Goal: Check status: Check status

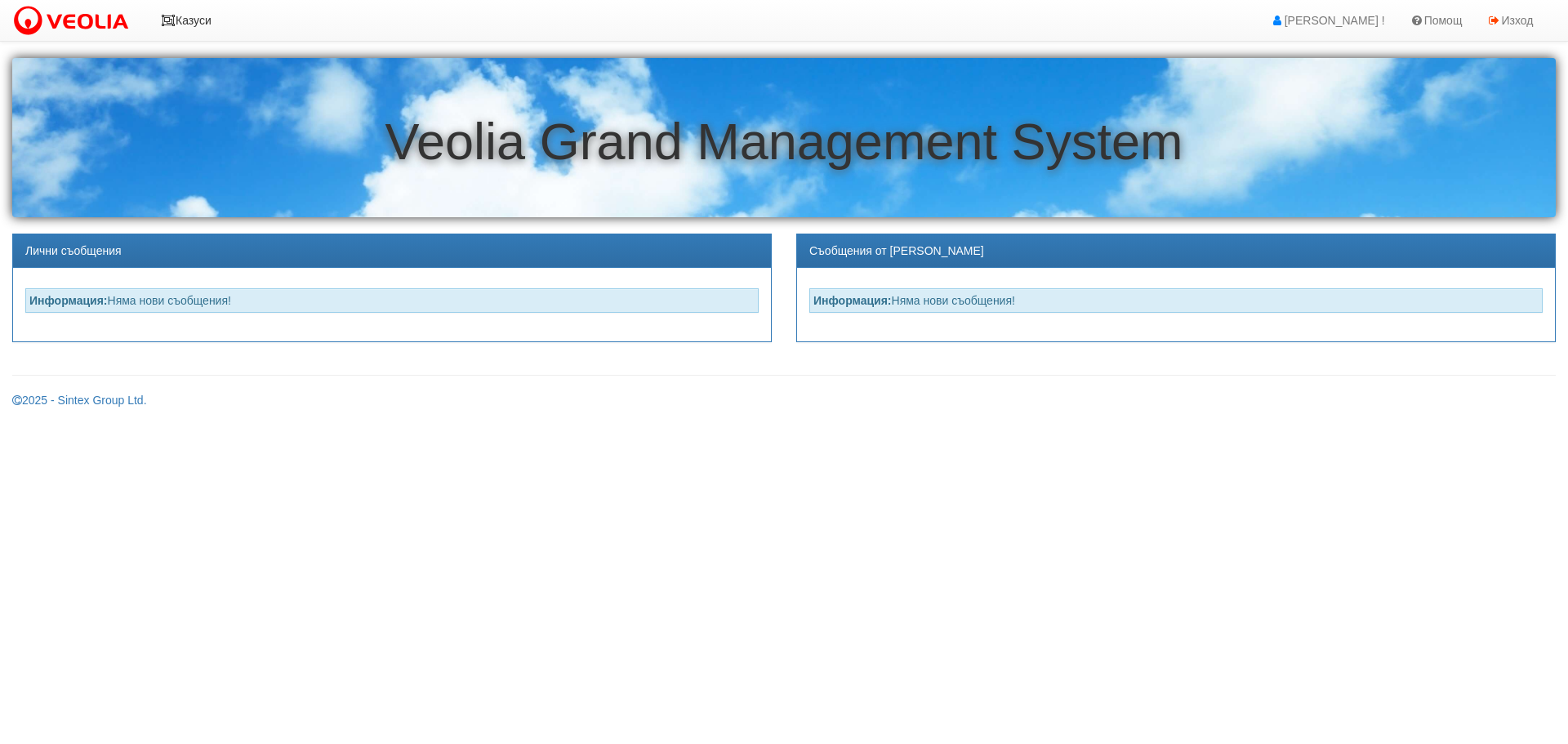
click at [172, 19] on icon at bounding box center [168, 20] width 15 height 11
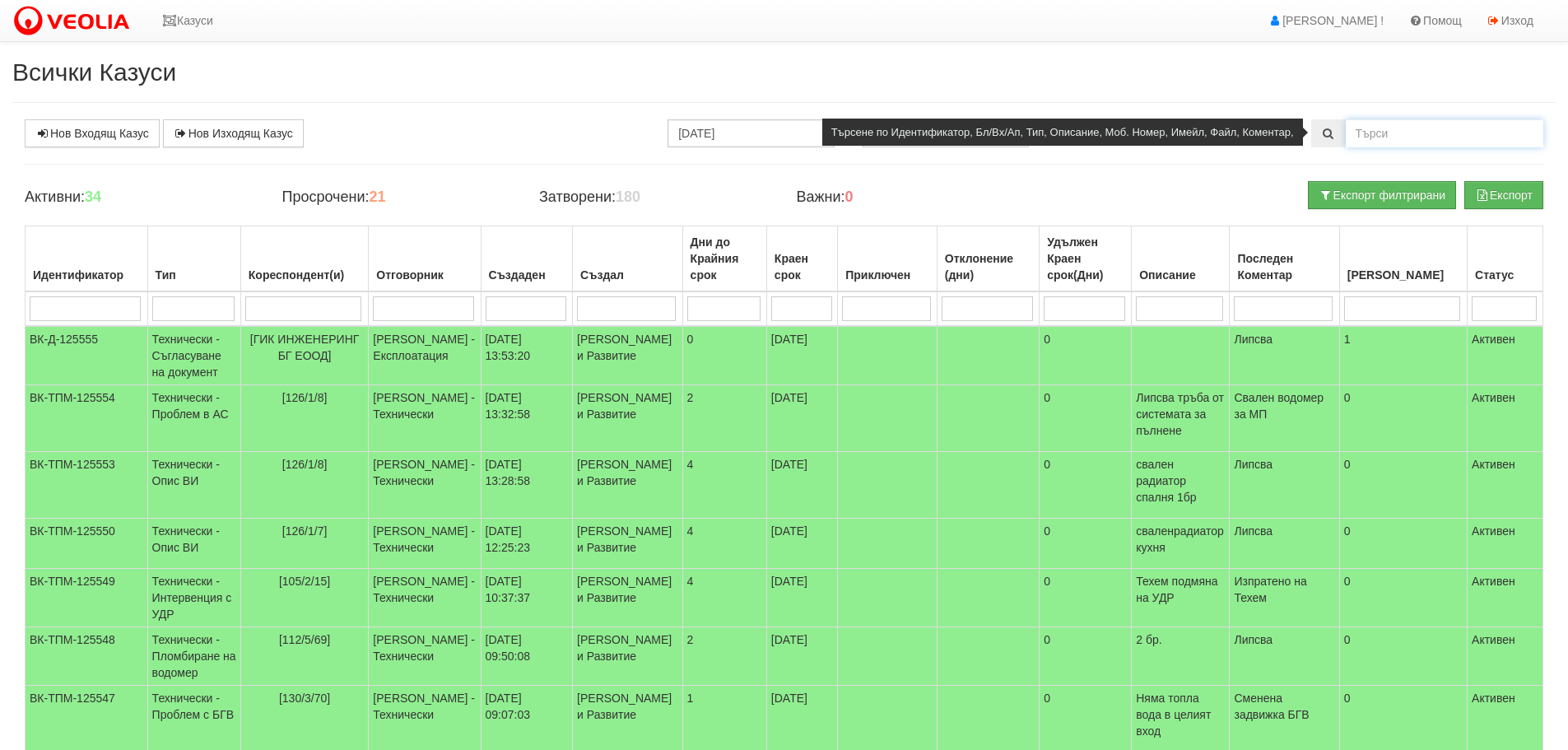
click at [1362, 127] on input "text" at bounding box center [1444, 134] width 197 height 28
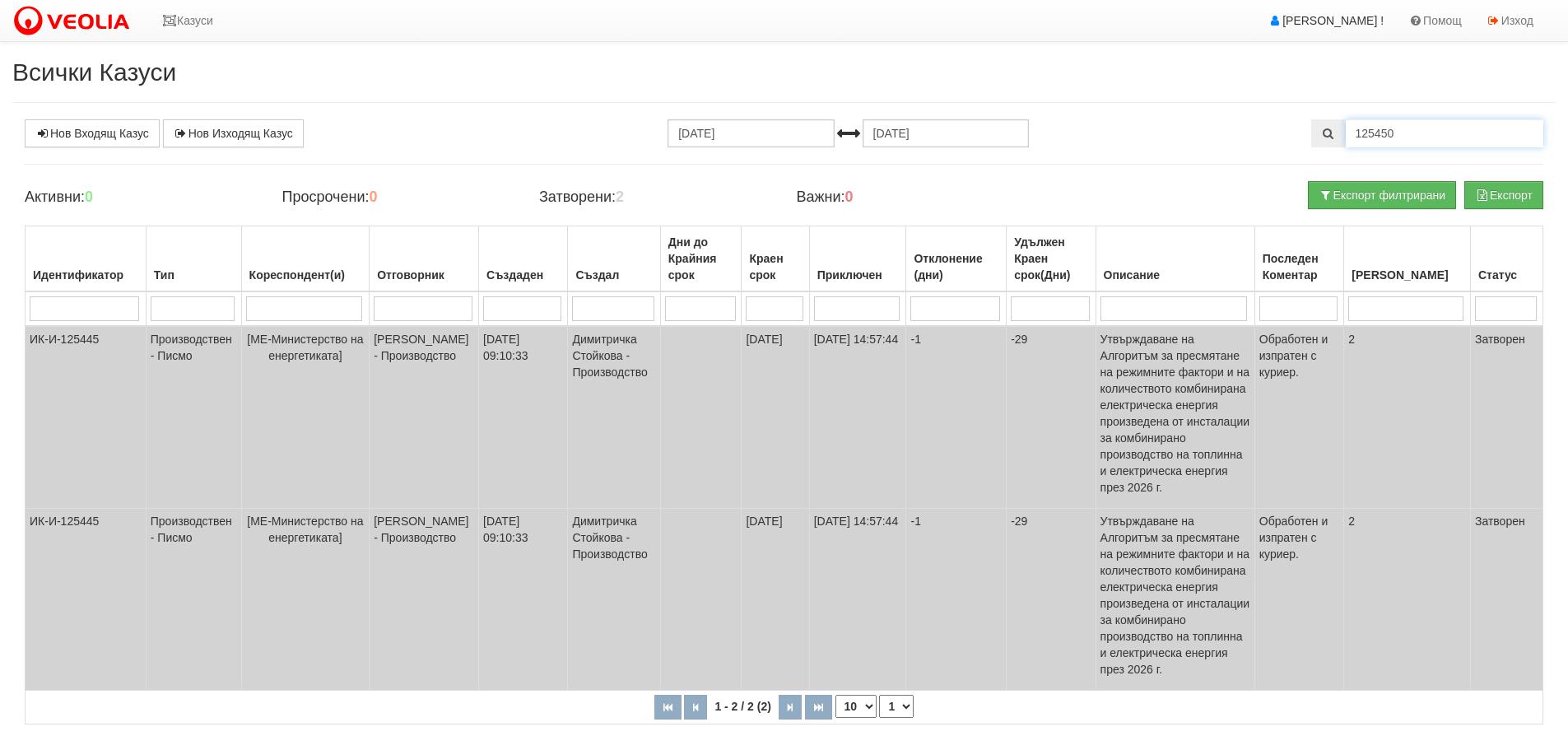
type input "125450"
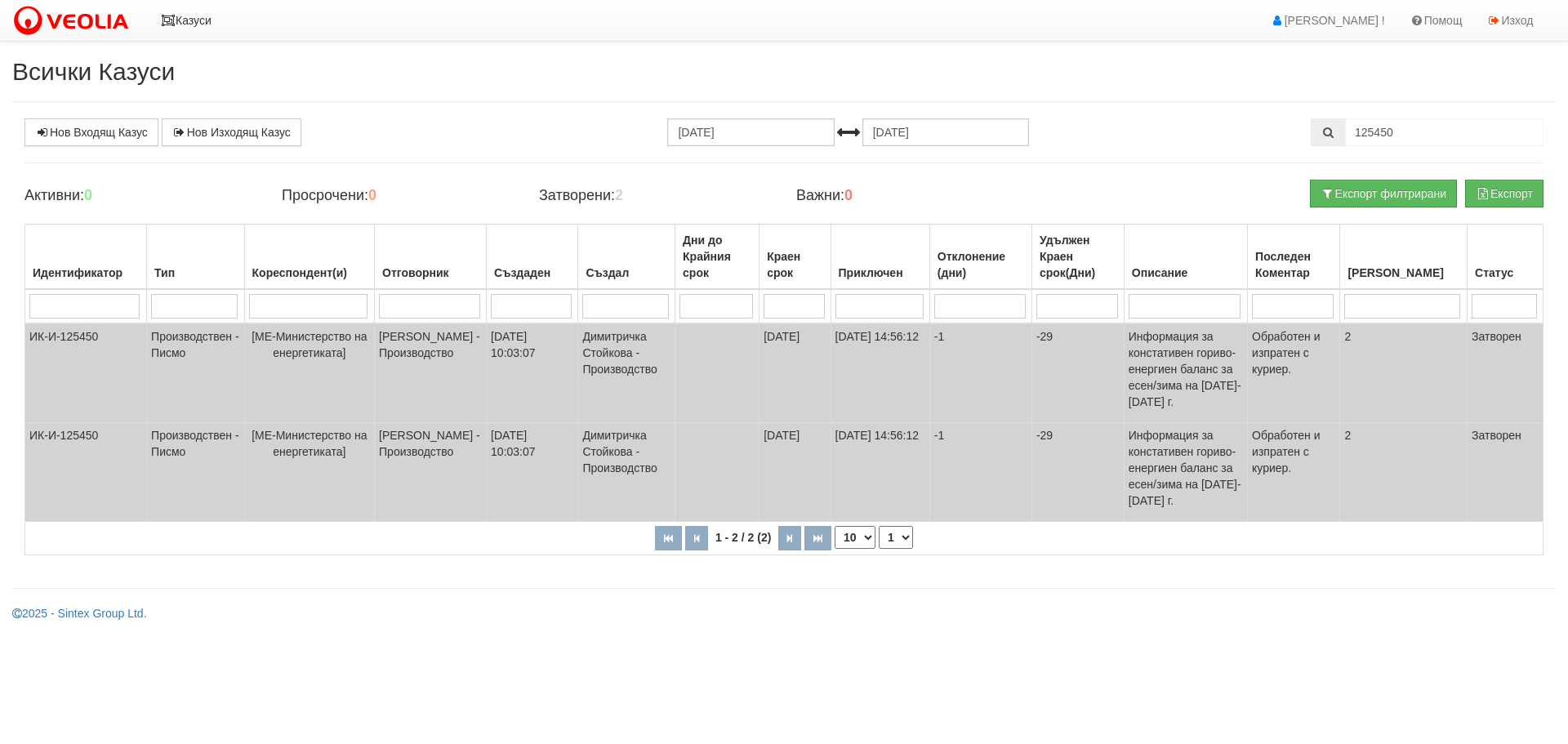
click at [171, 19] on icon at bounding box center [168, 20] width 15 height 11
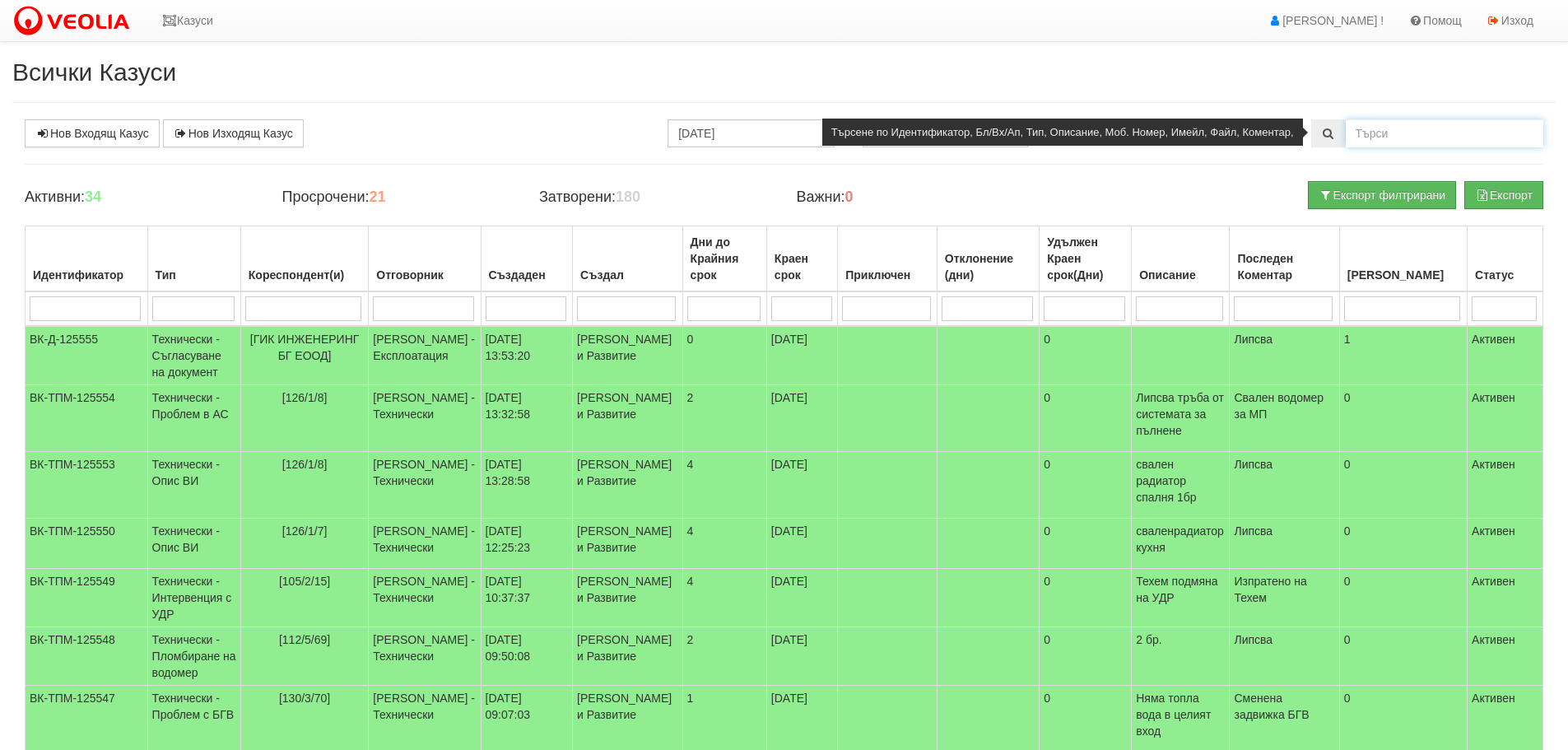
click at [1388, 135] on input "text" at bounding box center [1444, 134] width 197 height 28
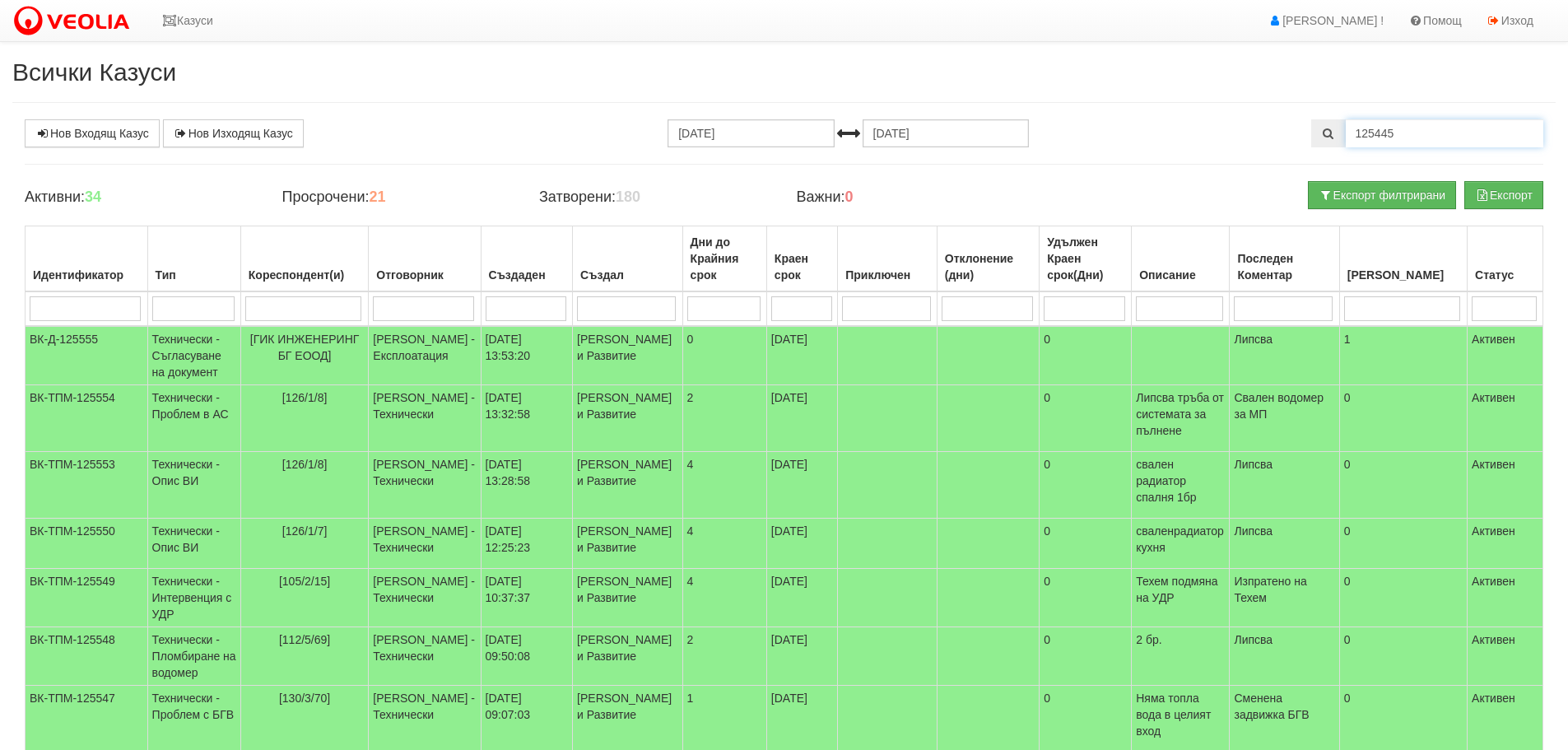
type input "125445"
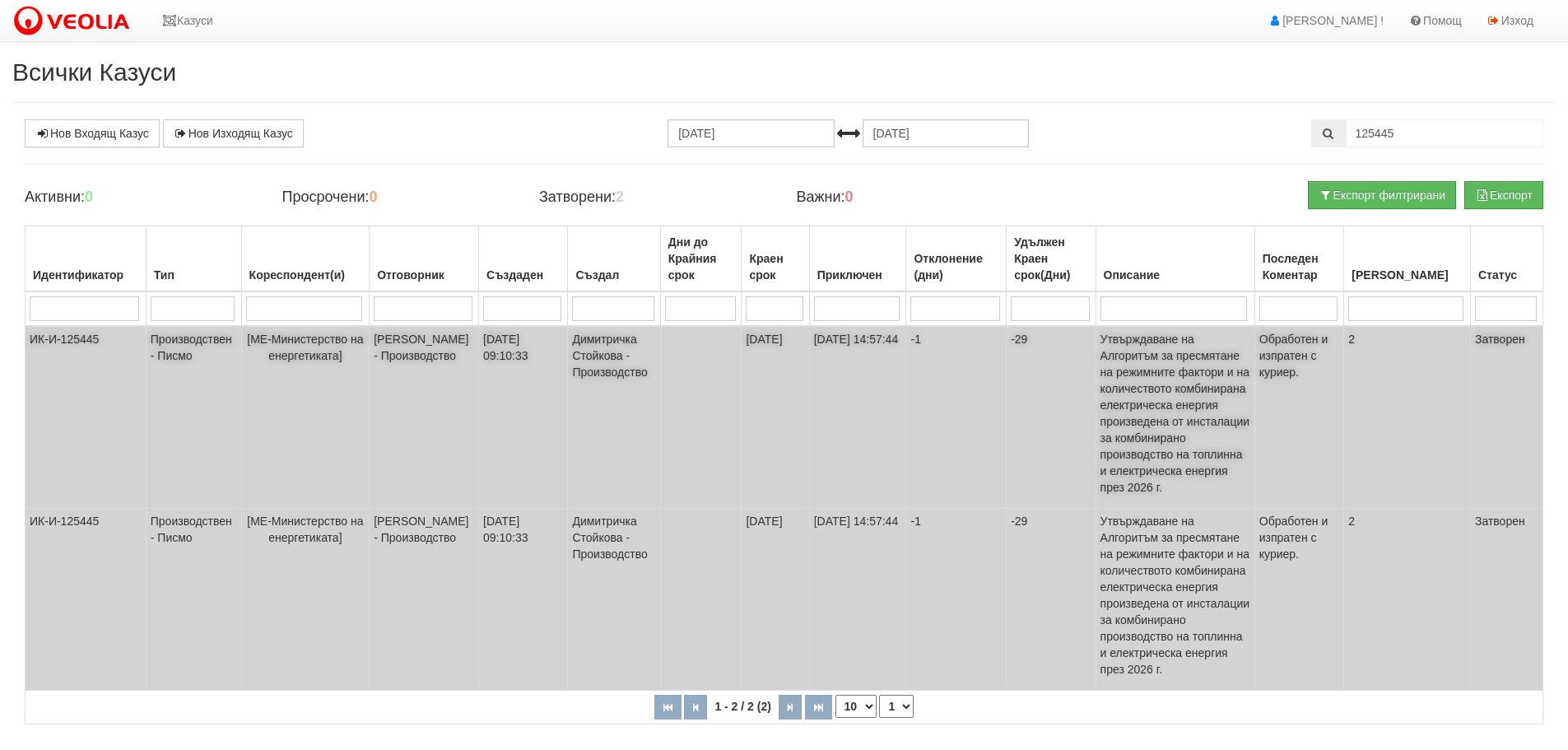
click at [78, 360] on td "ИК-И-125445" at bounding box center [85, 417] width 121 height 182
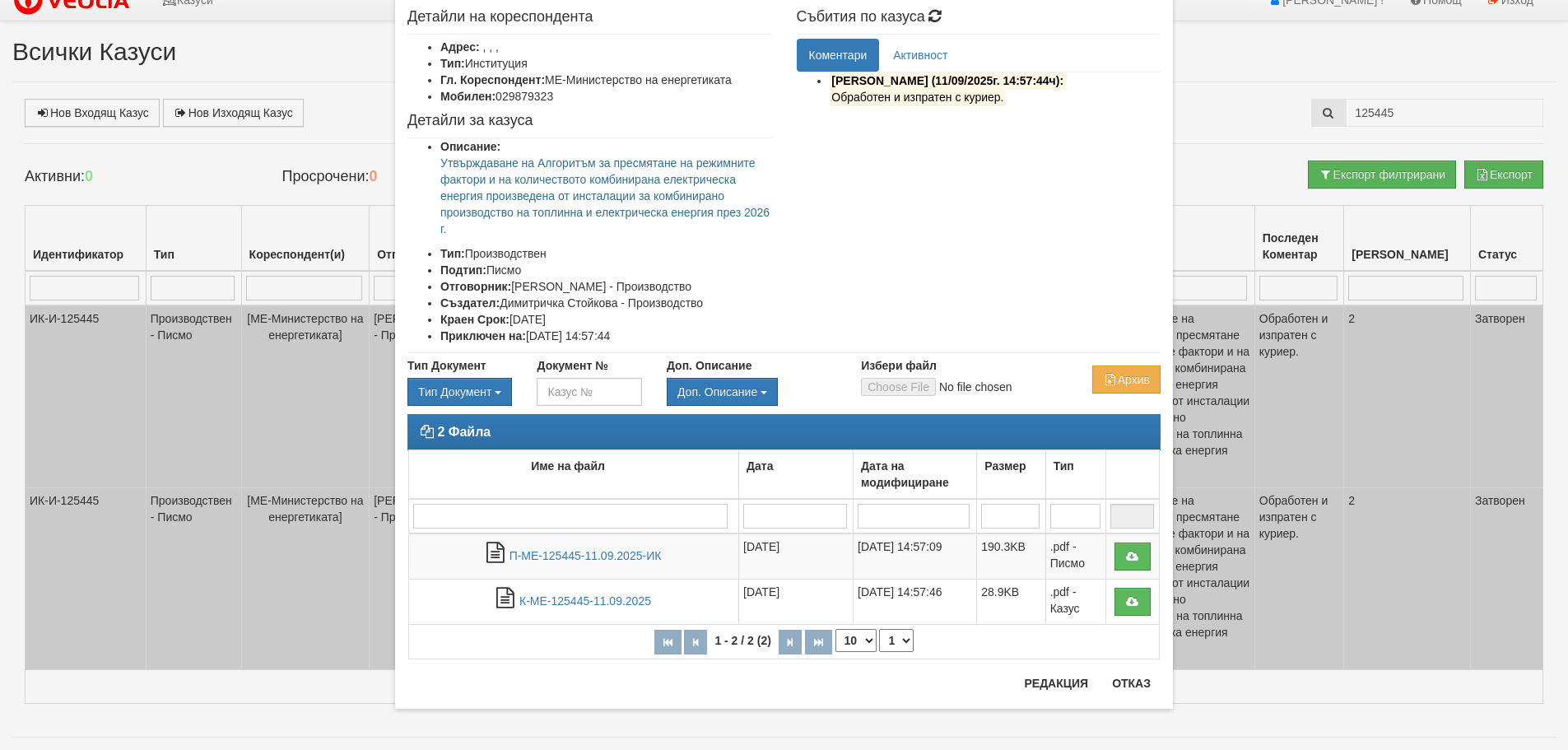
scroll to position [83, 0]
click at [303, 53] on div "× Преглед на казус ИК-И-125445 от [DATE] 09:10:33 Детайли на кореспондента Адре…" at bounding box center [784, 333] width 963 height 833
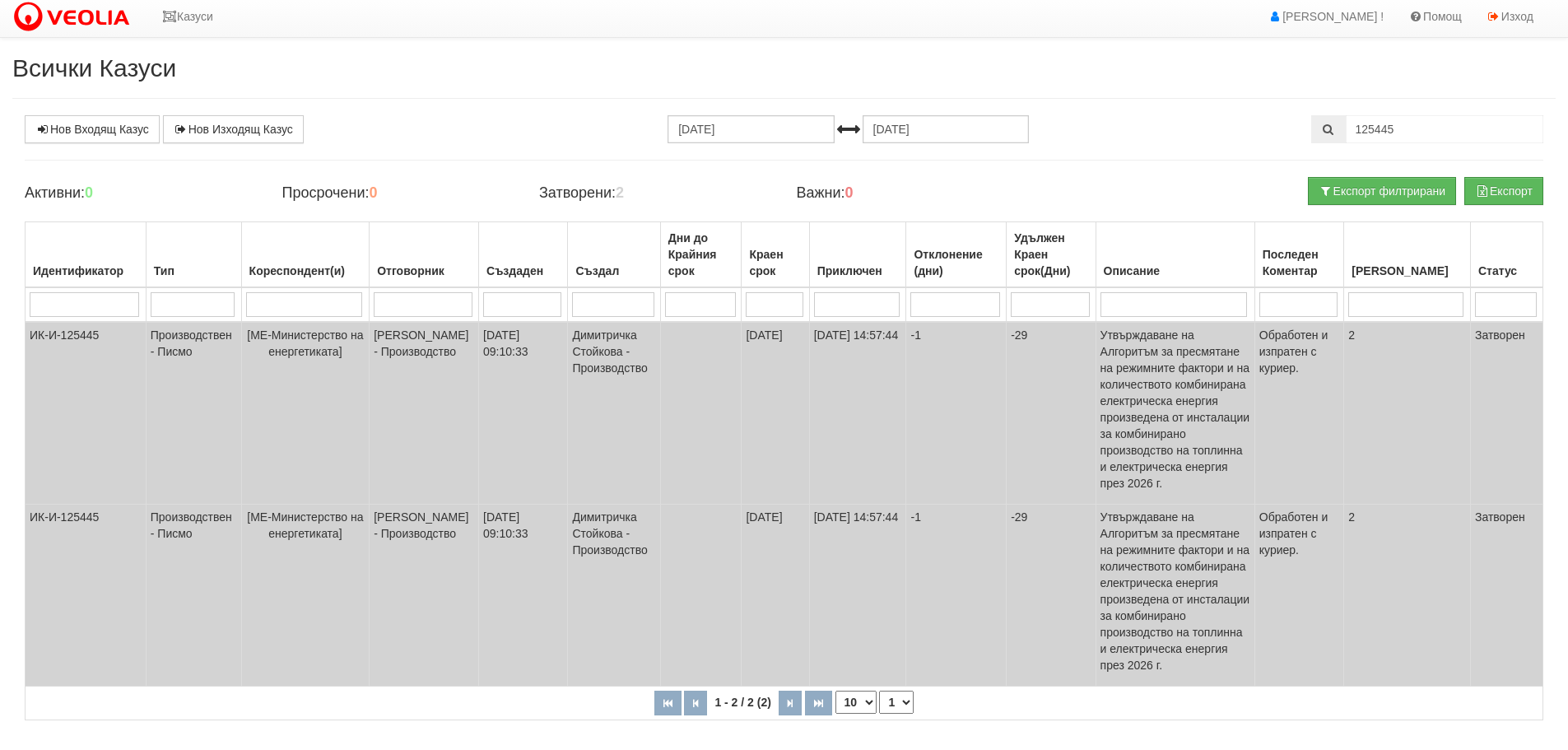
scroll to position [0, 0]
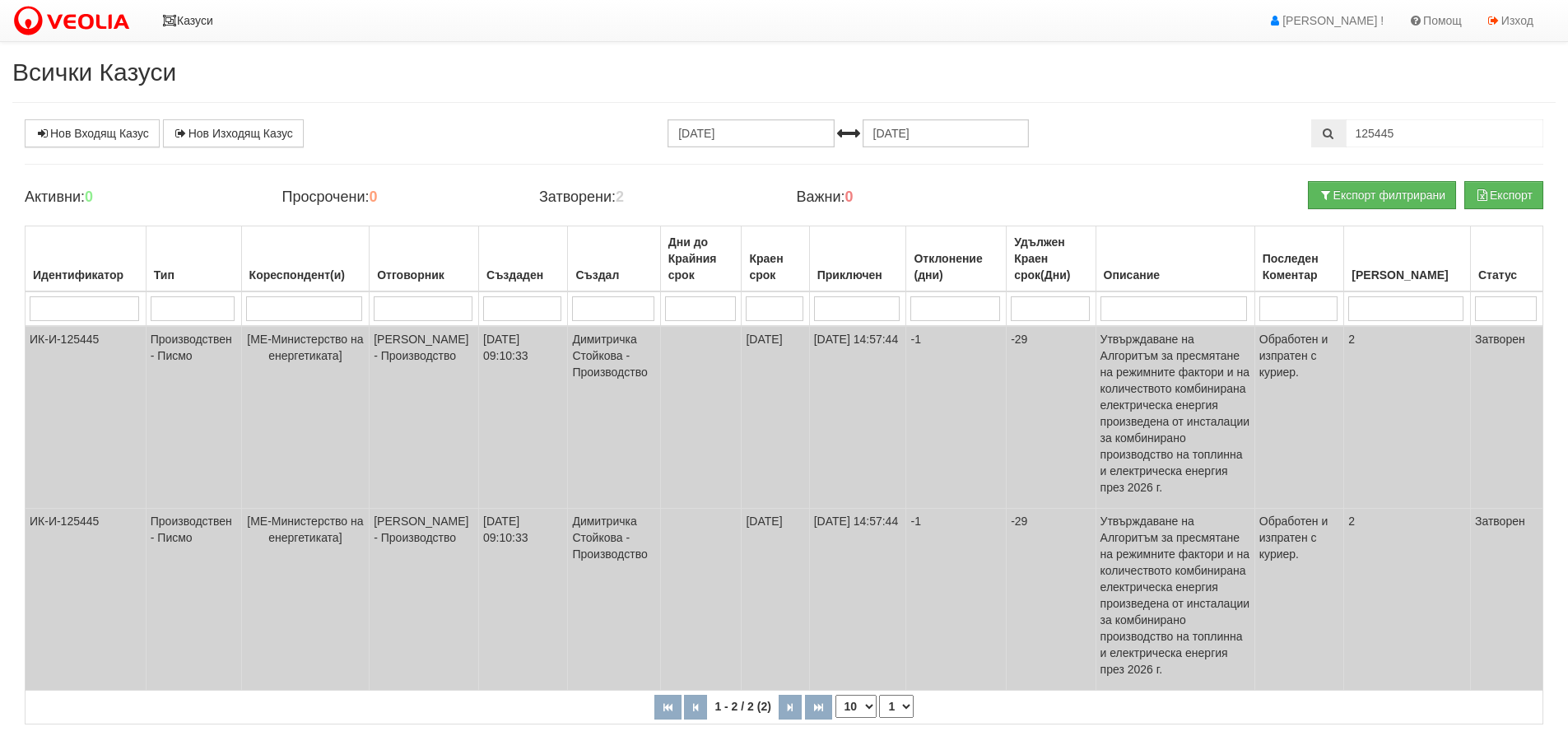
click at [163, 17] on icon at bounding box center [169, 21] width 15 height 11
